Goal: Feedback & Contribution: Submit feedback/report problem

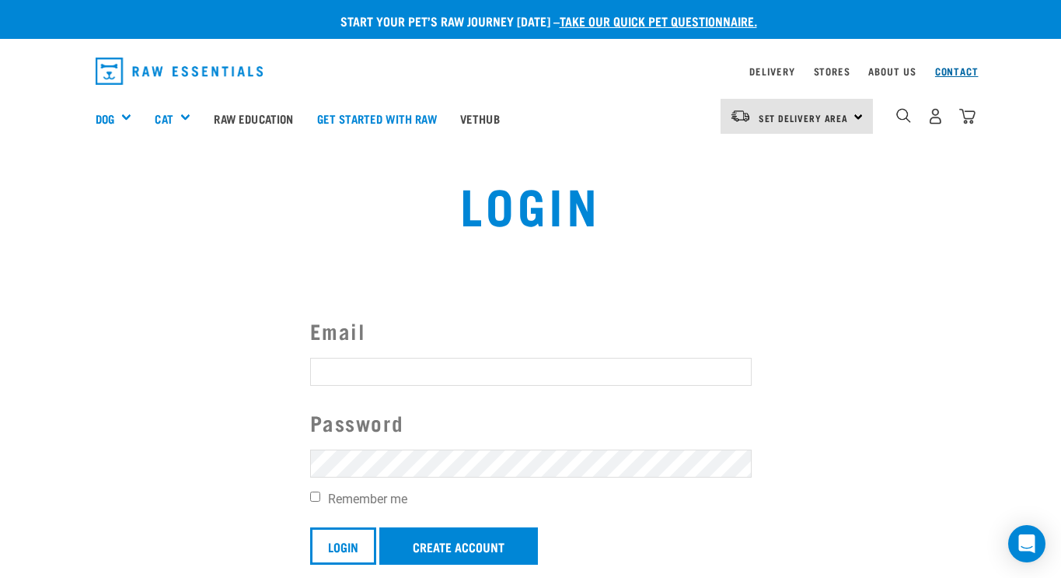
click at [954, 72] on link "Contact" at bounding box center [957, 70] width 44 height 5
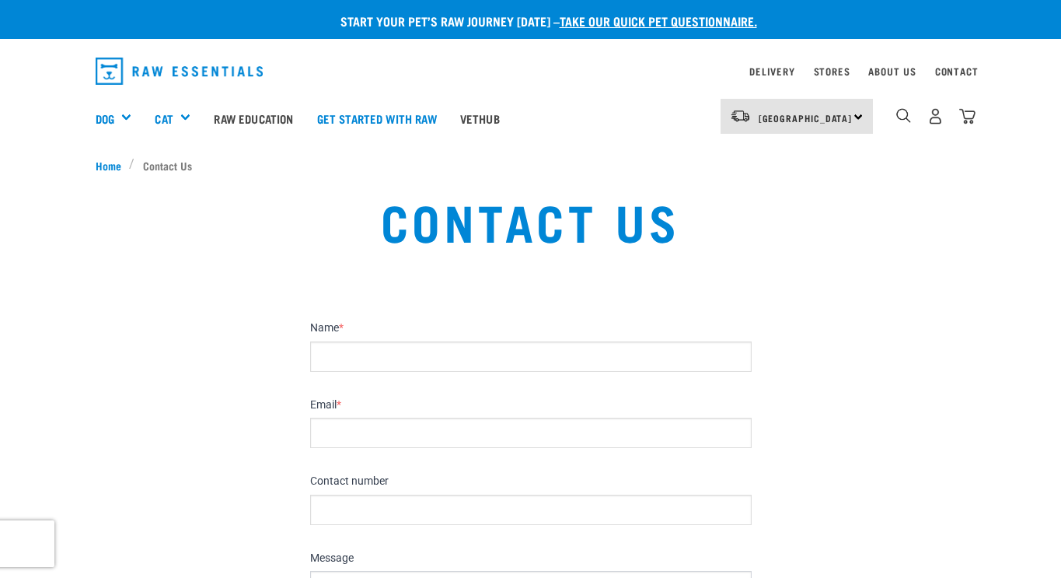
click at [854, 119] on div "[GEOGRAPHIC_DATA] [GEOGRAPHIC_DATA]" at bounding box center [797, 116] width 152 height 35
click at [945, 289] on div "Contact Us" at bounding box center [530, 232] width 1061 height 118
click at [379, 332] on label "Name *" at bounding box center [531, 328] width 442 height 14
click at [379, 341] on input "Name *" at bounding box center [531, 356] width 442 height 30
type input "Susi Haberstock"
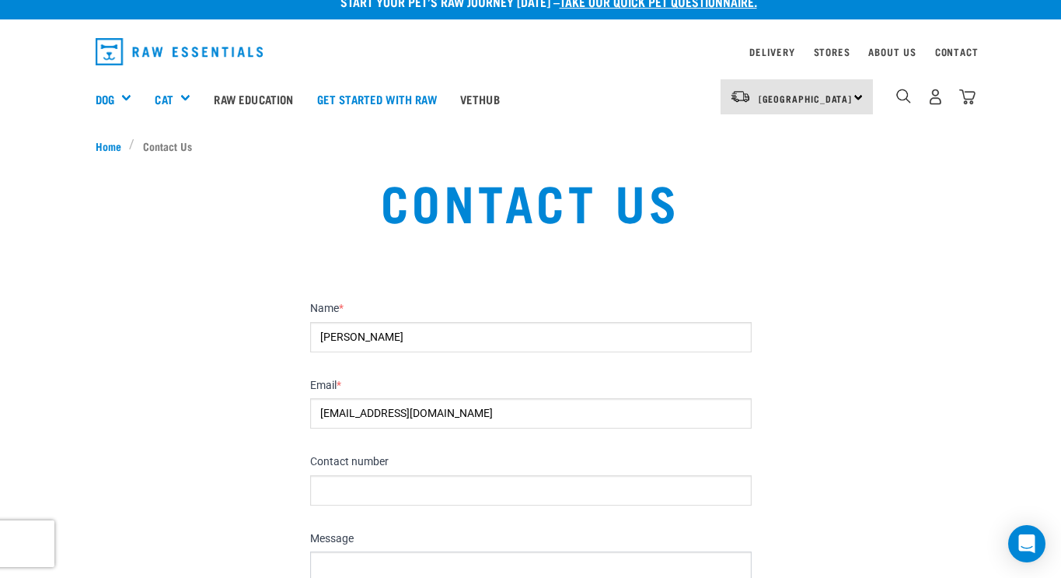
scroll to position [21, 0]
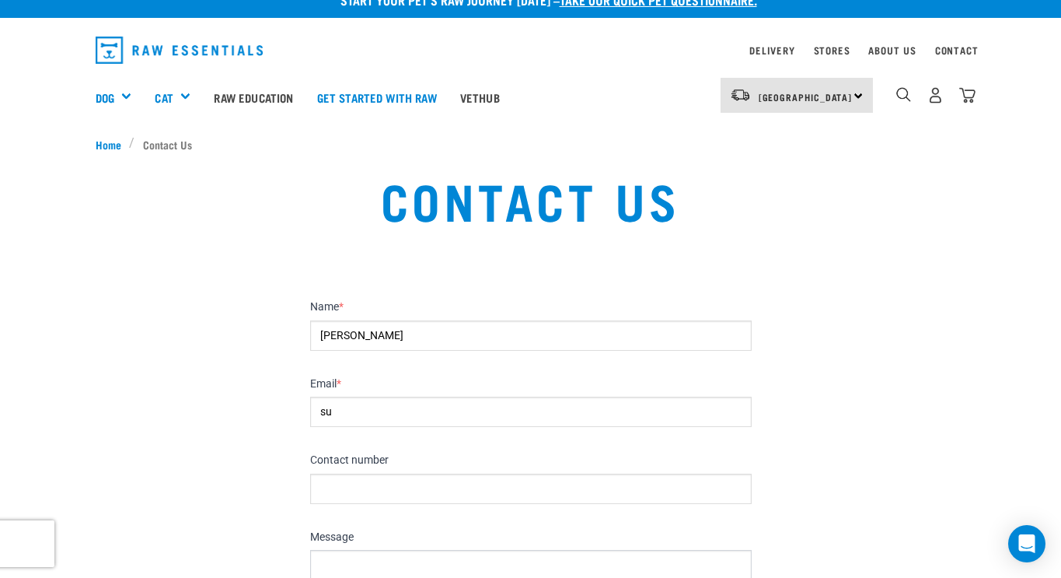
type input "s"
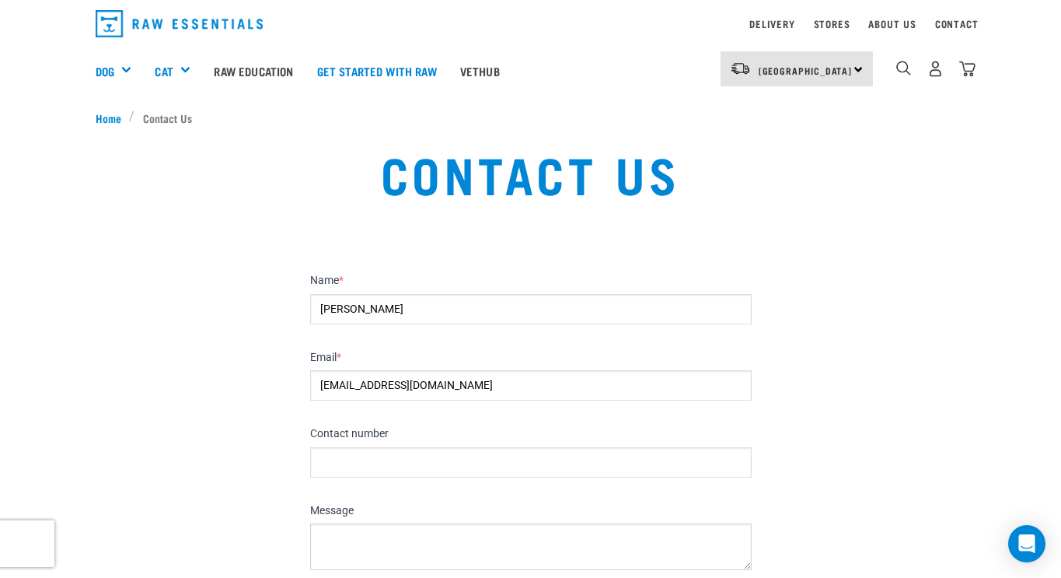
scroll to position [51, 0]
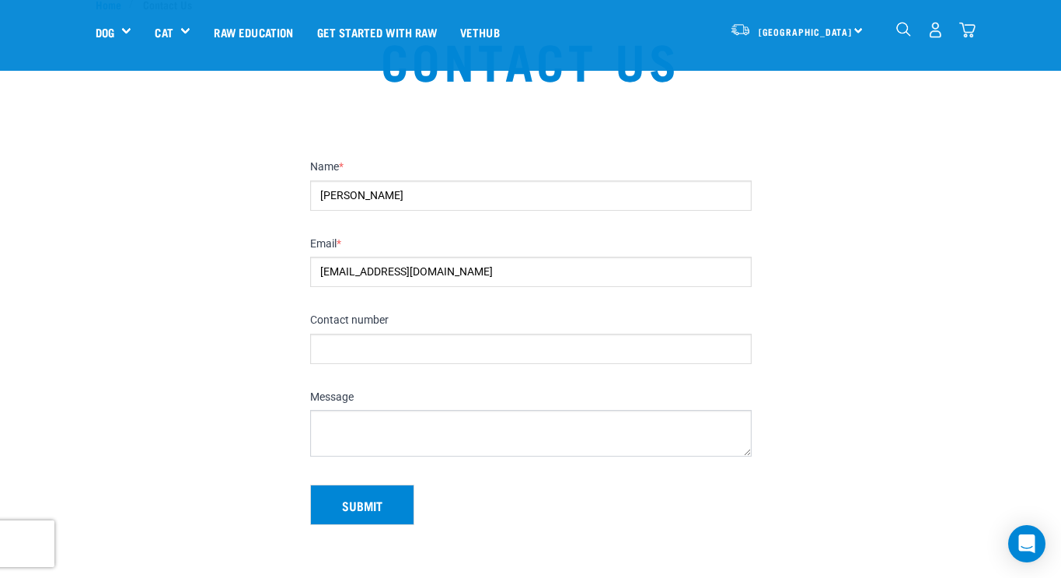
type input "proctorolives@gmail.com"
click at [413, 320] on label "Contact number" at bounding box center [531, 320] width 442 height 14
click at [413, 334] on input "Contact number" at bounding box center [531, 349] width 442 height 30
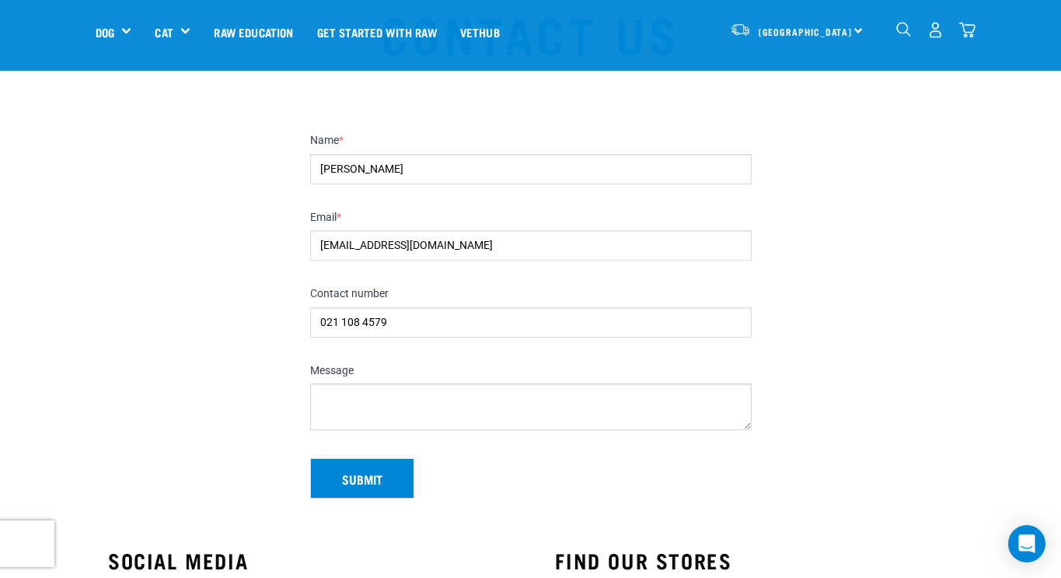
scroll to position [80, 0]
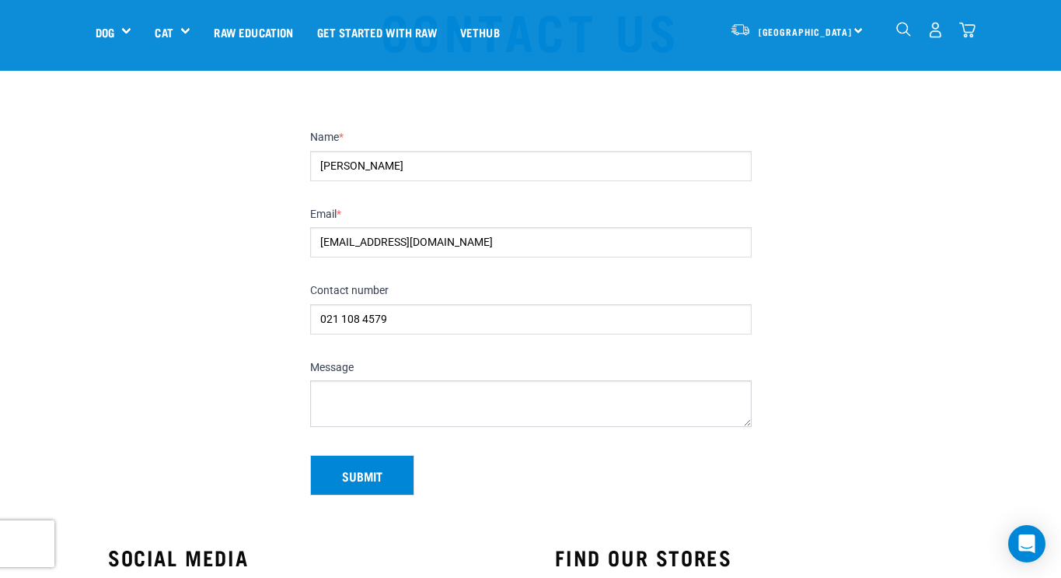
type input "021 108 4579"
click at [379, 381] on textarea "Message" at bounding box center [531, 403] width 442 height 47
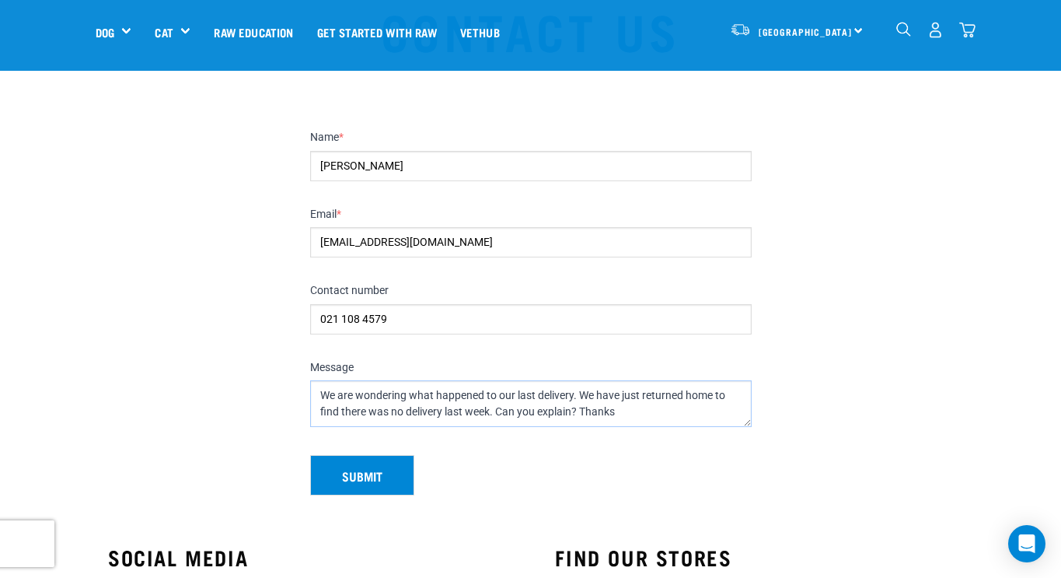
type textarea "We are wondering what happened to our last delivery. We have just returned home…"
click at [358, 480] on button "Submit" at bounding box center [362, 475] width 104 height 40
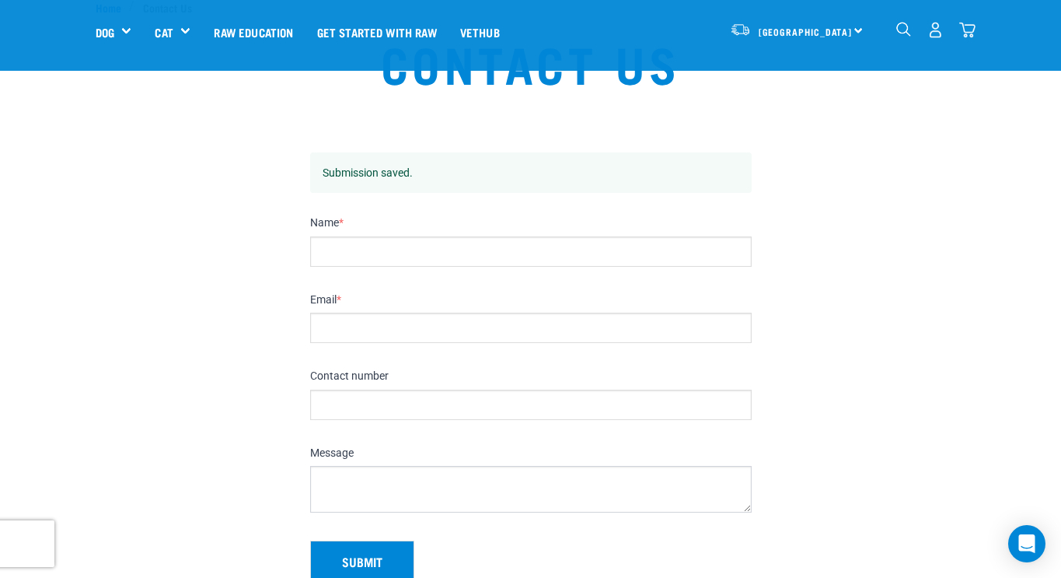
scroll to position [53, 0]
